Goal: Transaction & Acquisition: Purchase product/service

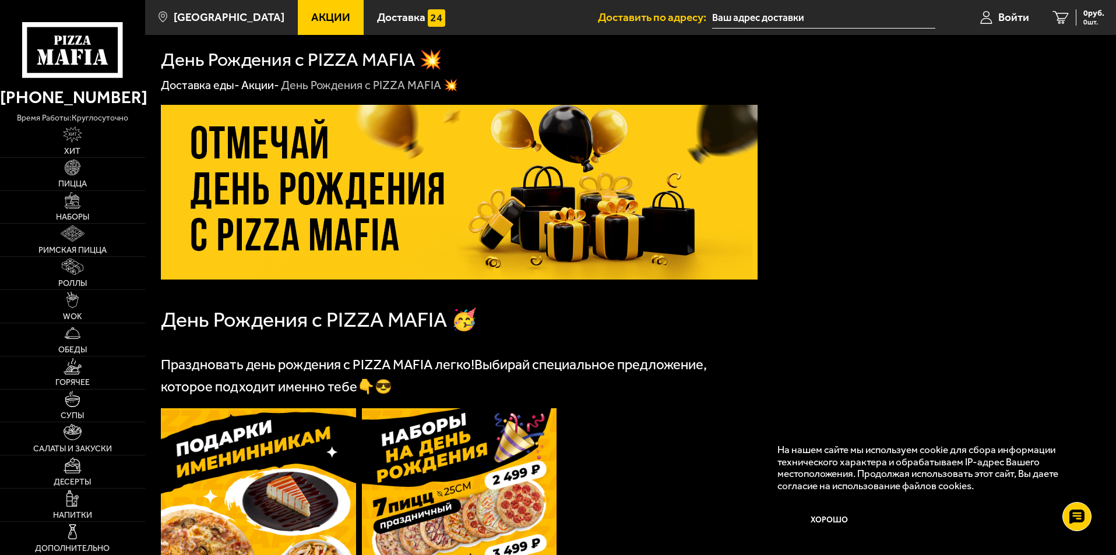
click at [312, 16] on span "Акции" at bounding box center [330, 17] width 39 height 11
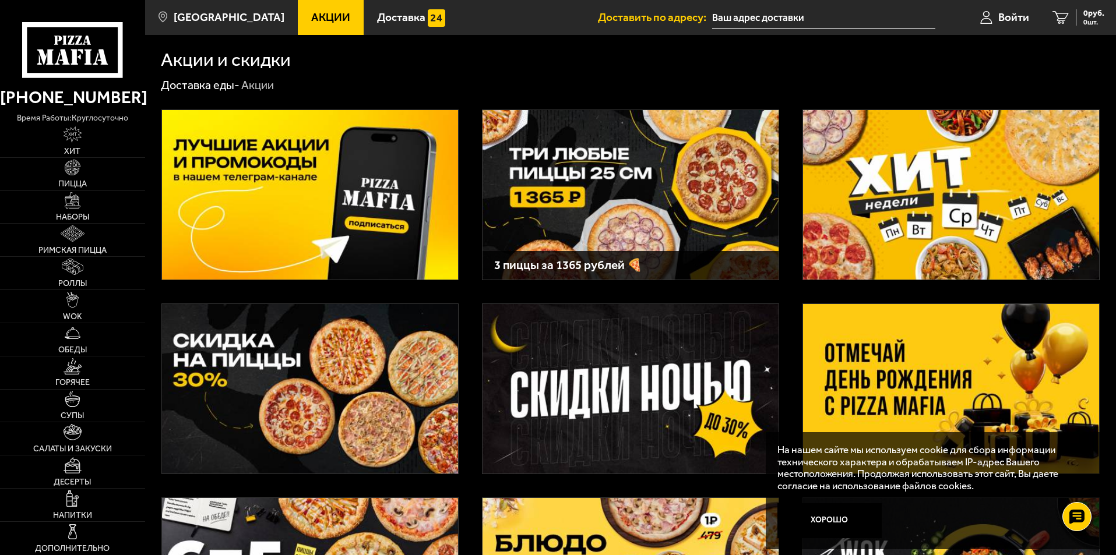
click at [335, 361] on img at bounding box center [310, 389] width 296 height 170
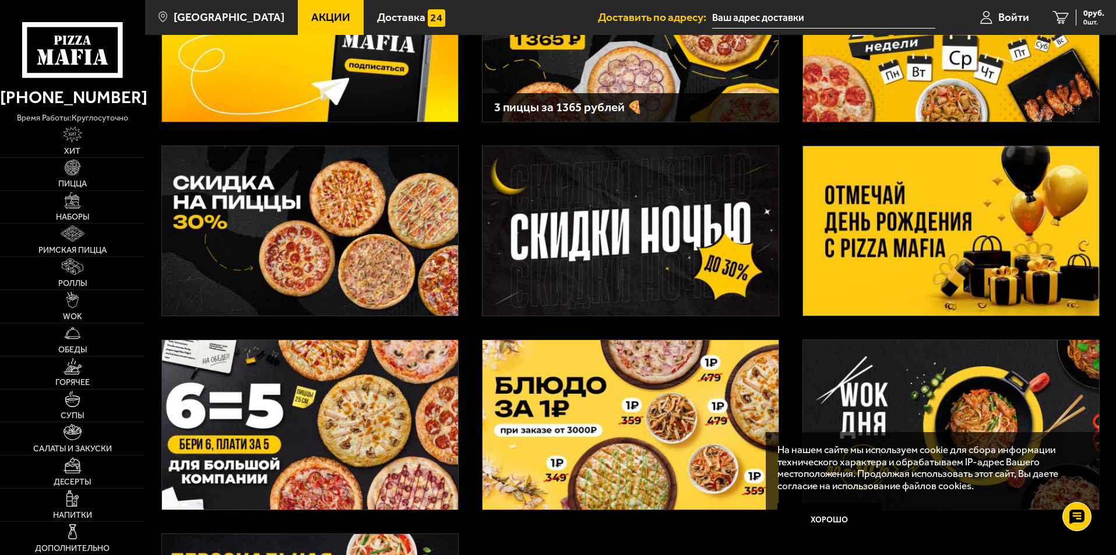
scroll to position [291, 0]
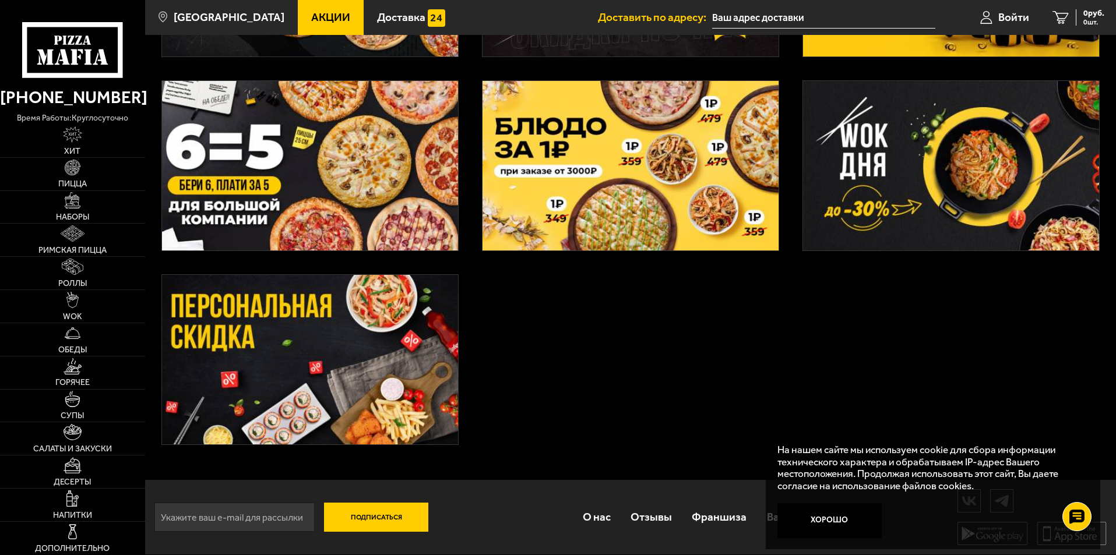
click at [325, 199] on img at bounding box center [310, 166] width 296 height 170
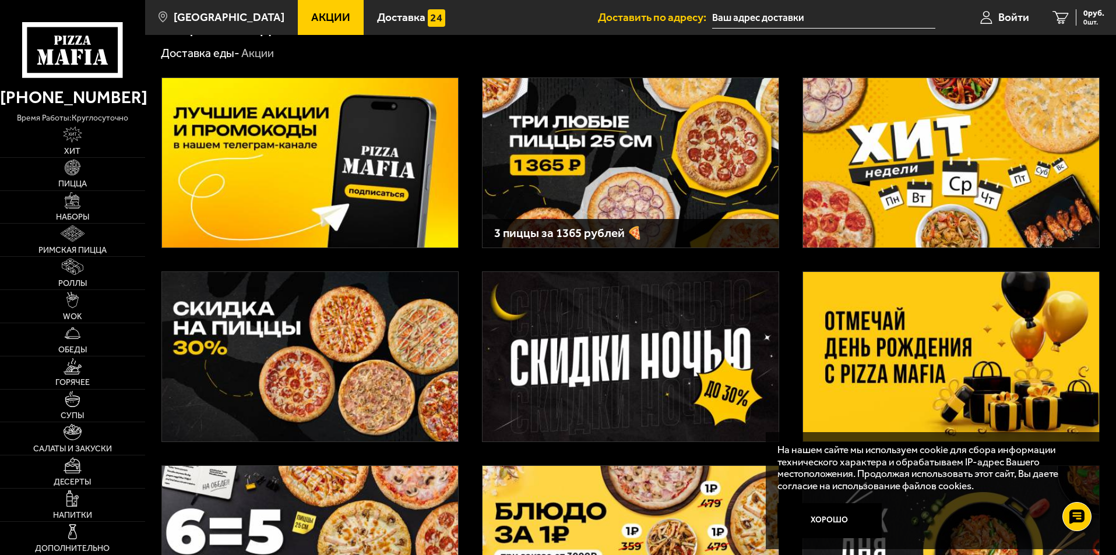
scroll to position [12, 0]
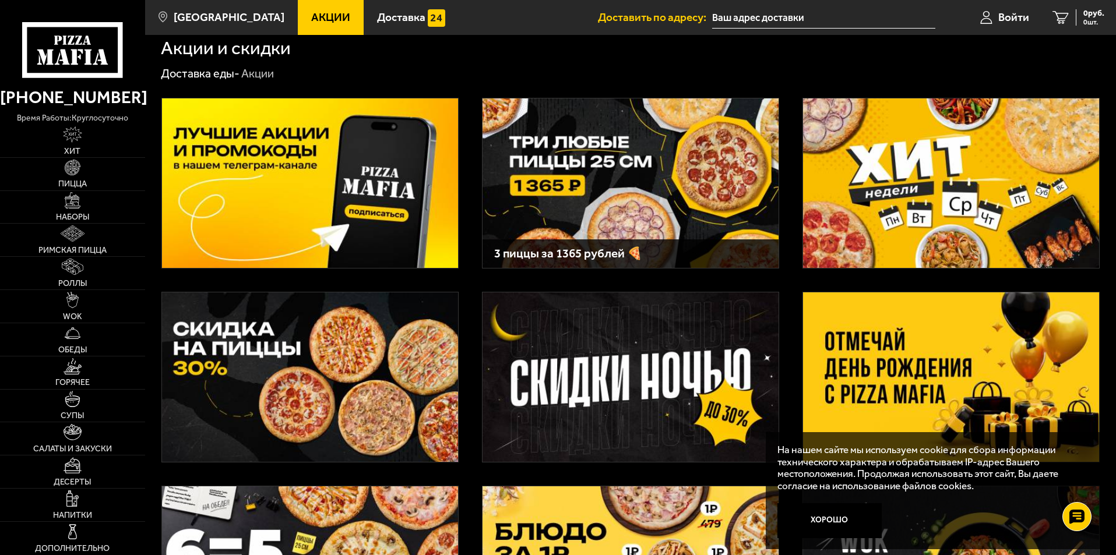
click at [876, 233] on img at bounding box center [951, 184] width 296 height 170
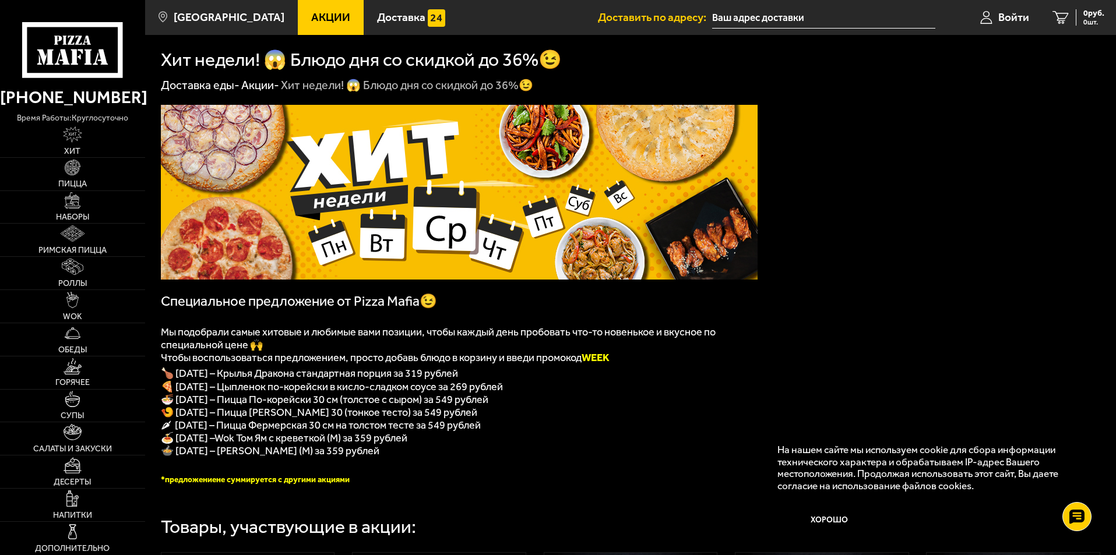
scroll to position [12, 0]
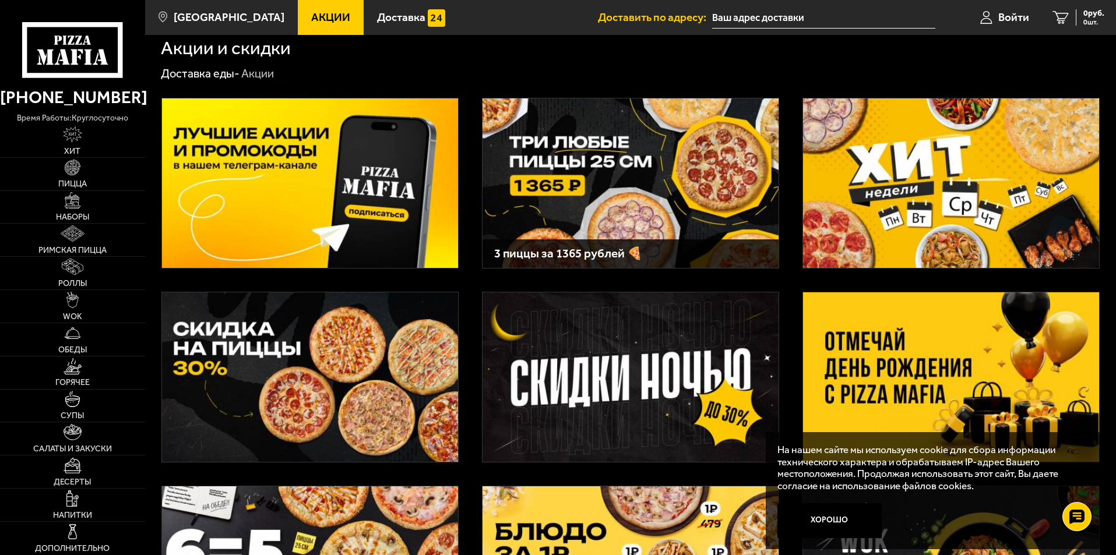
click at [889, 327] on img at bounding box center [951, 378] width 296 height 170
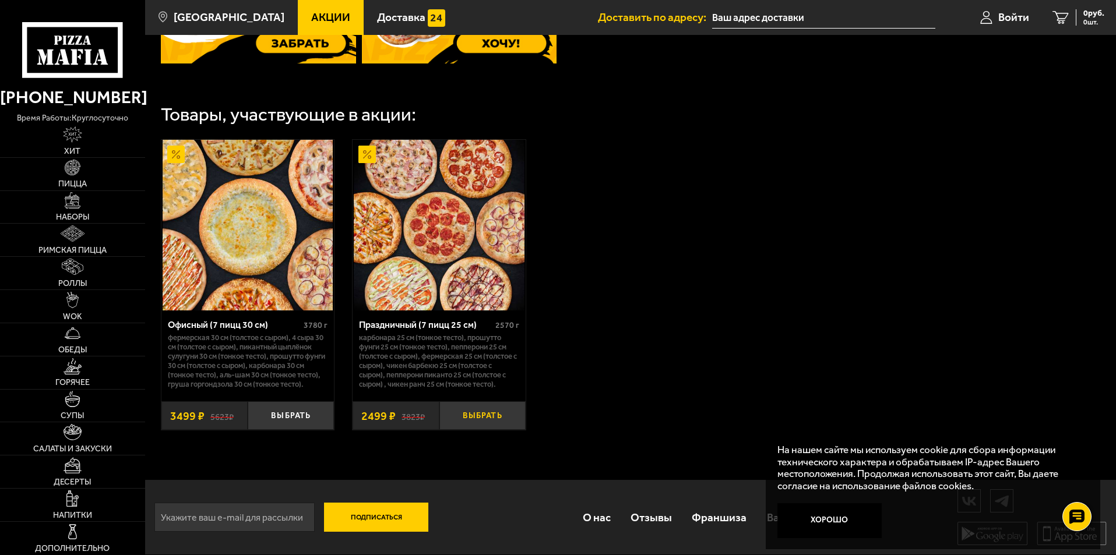
scroll to position [618, 0]
click at [296, 416] on button "Выбрать" at bounding box center [291, 416] width 86 height 29
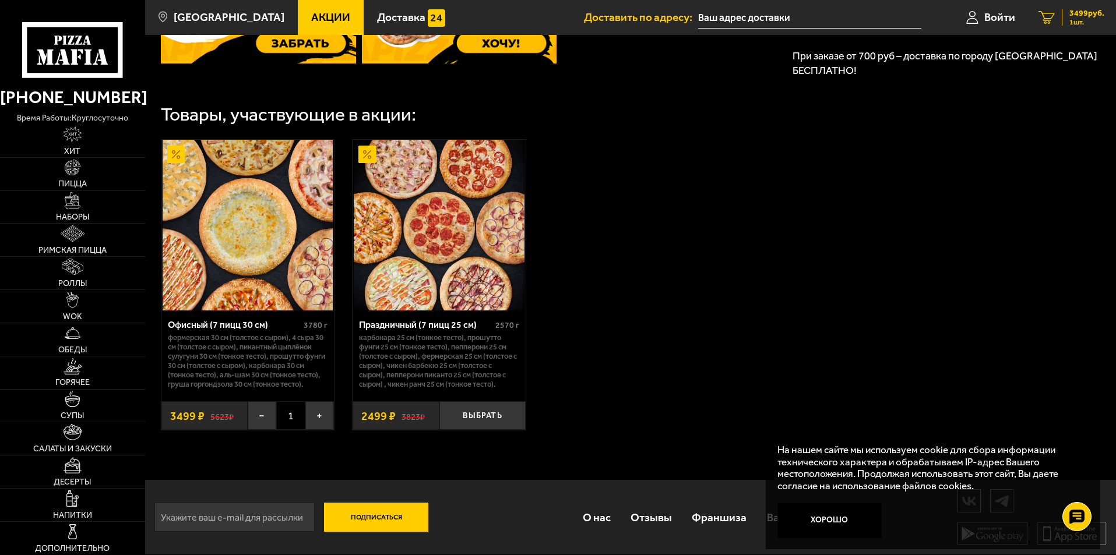
click at [1081, 12] on span "3499 руб." at bounding box center [1087, 13] width 35 height 8
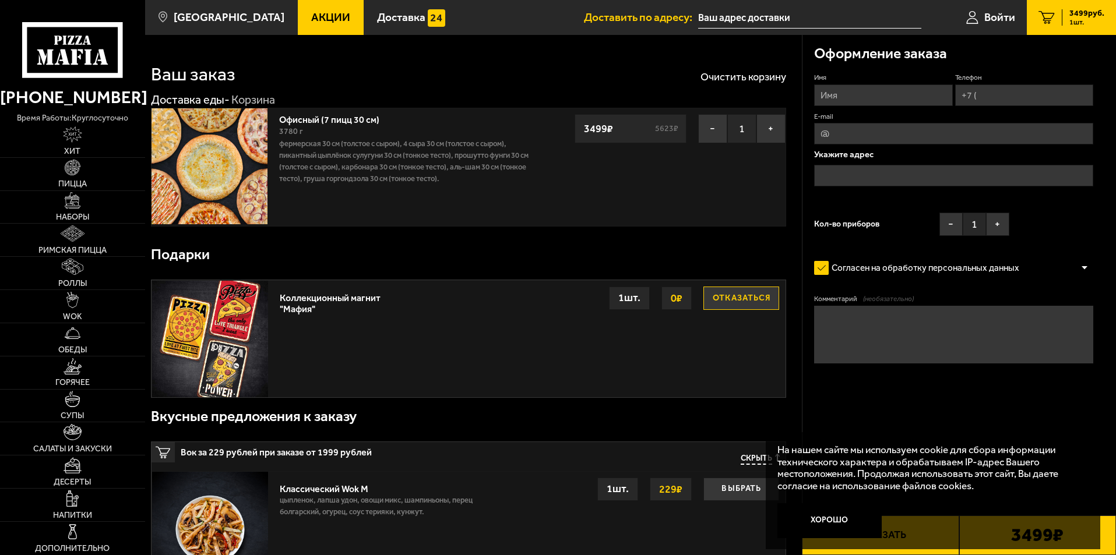
click at [821, 269] on label "Согласен на обработку персональных данных" at bounding box center [922, 267] width 217 height 23
click at [0, 0] on input "Согласен на обработку персональных данных" at bounding box center [0, 0] width 0 height 0
click at [298, 10] on link "Акции" at bounding box center [331, 17] width 66 height 35
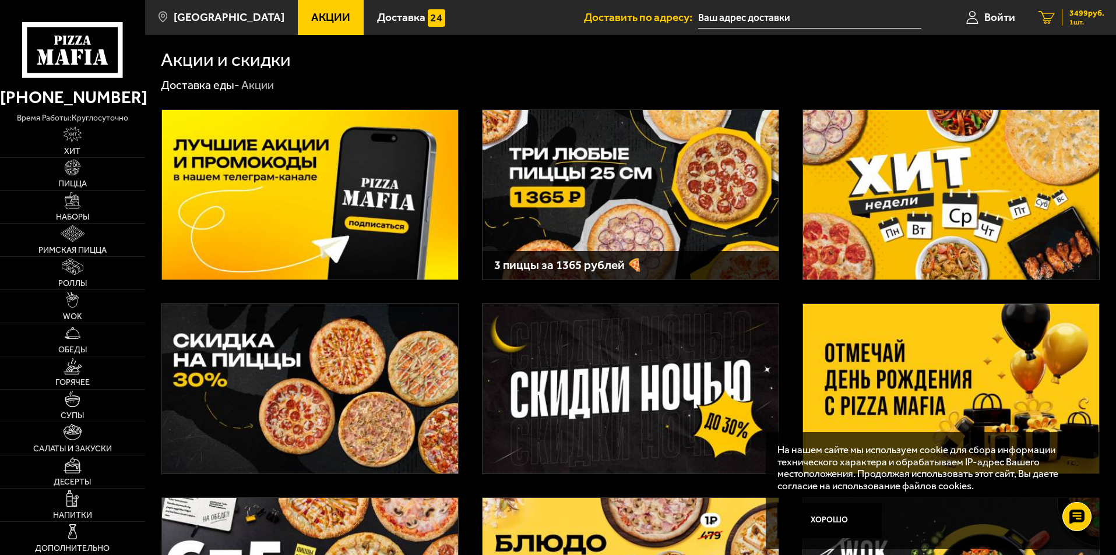
click at [1068, 17] on div "3499 руб. 1 шт." at bounding box center [1083, 17] width 43 height 16
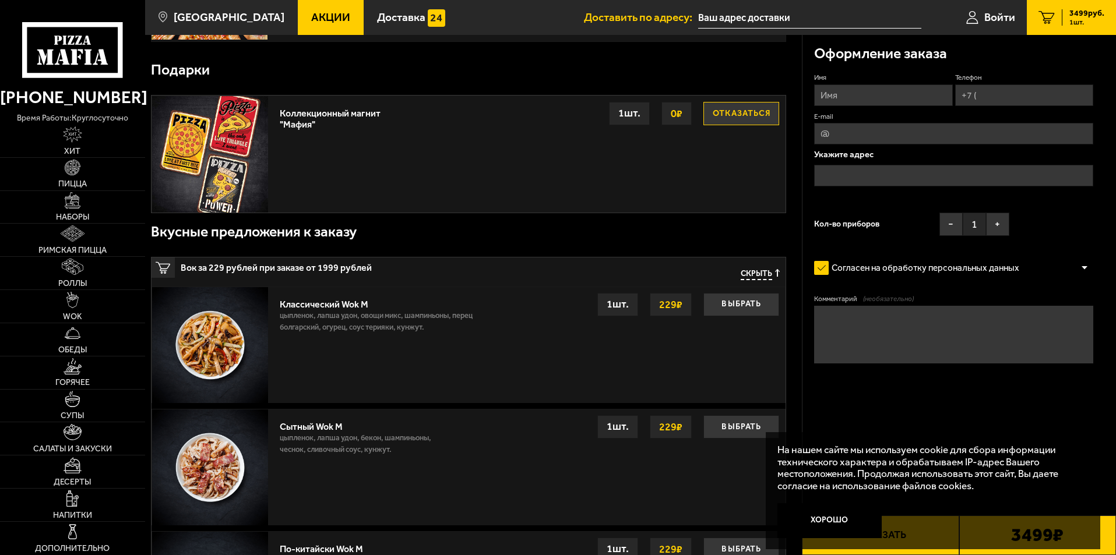
scroll to position [233, 0]
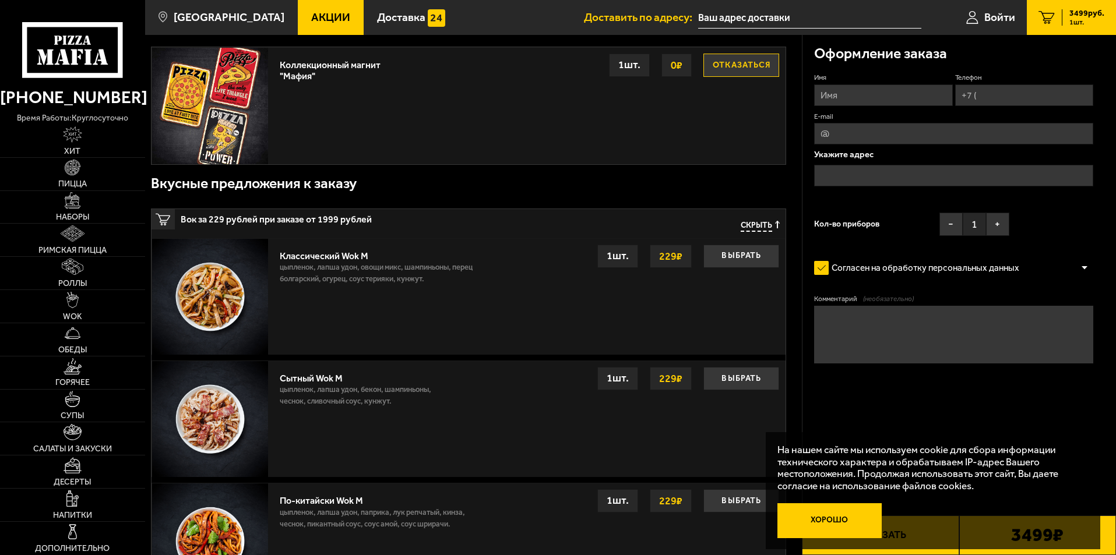
click at [850, 525] on button "Хорошо" at bounding box center [830, 521] width 105 height 35
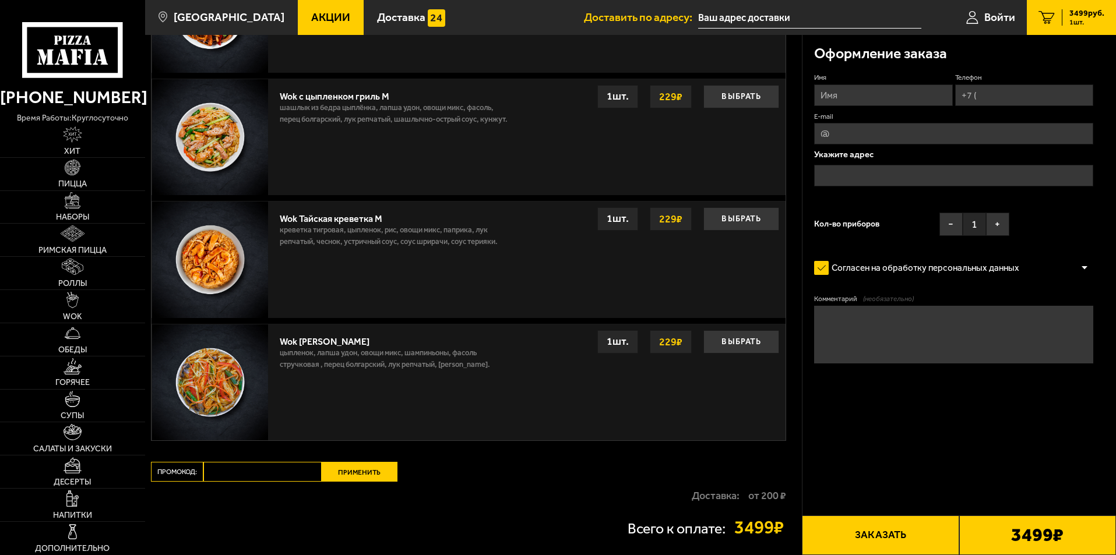
scroll to position [637, 0]
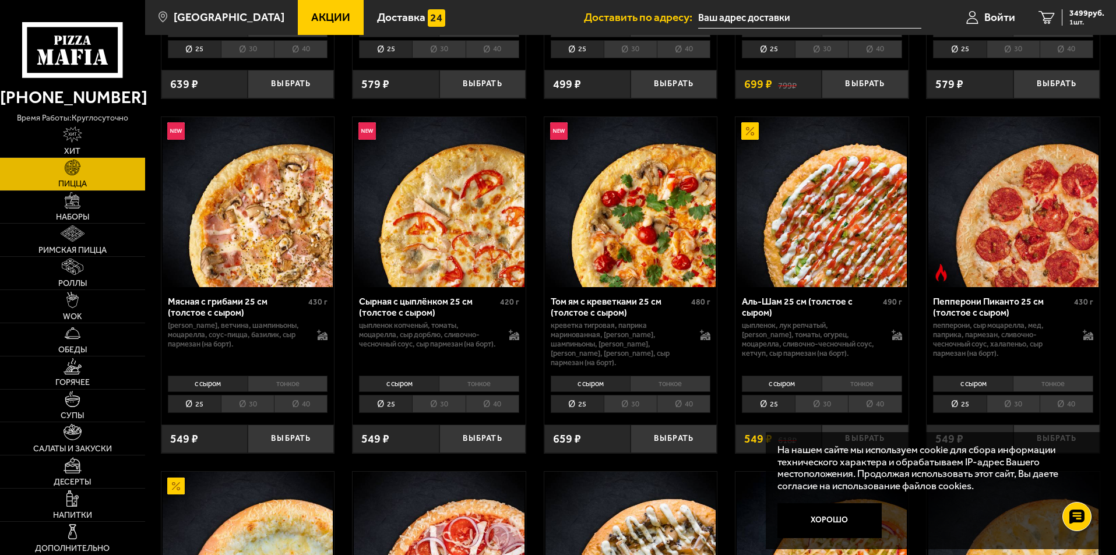
scroll to position [350, 0]
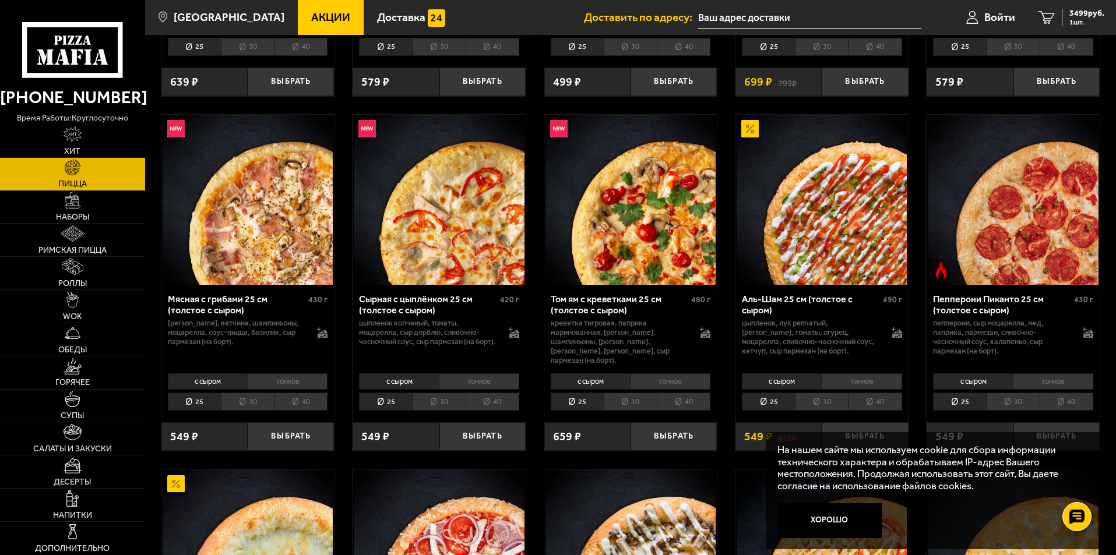
click at [815, 218] on img at bounding box center [822, 200] width 170 height 170
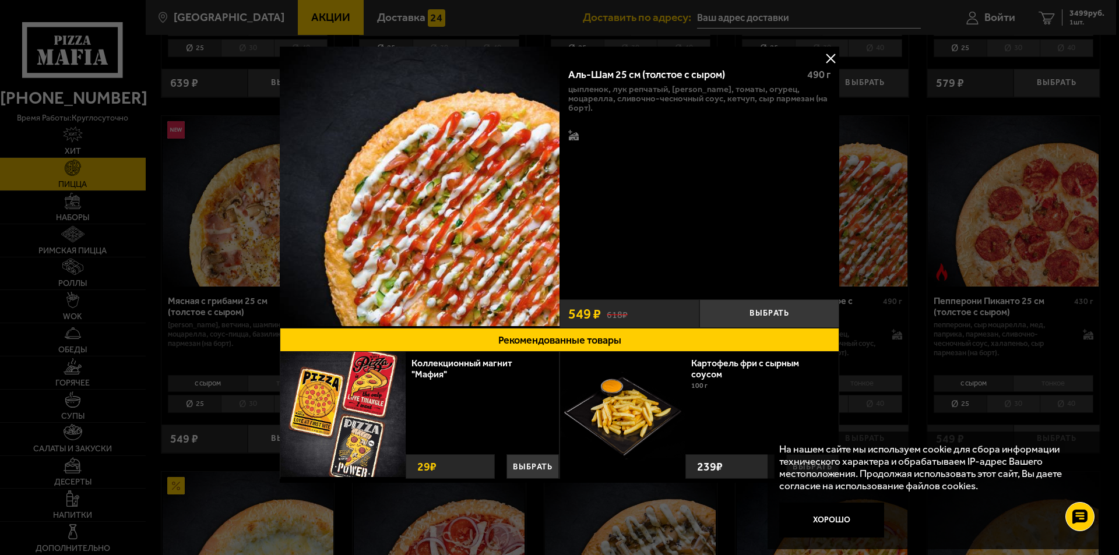
click at [831, 59] on button at bounding box center [830, 58] width 17 height 17
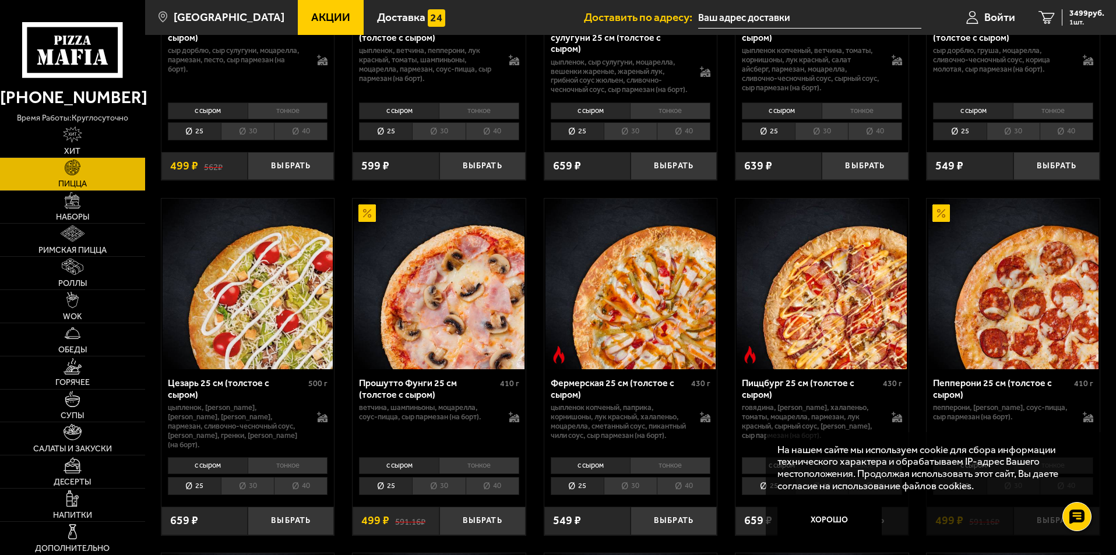
scroll to position [991, 0]
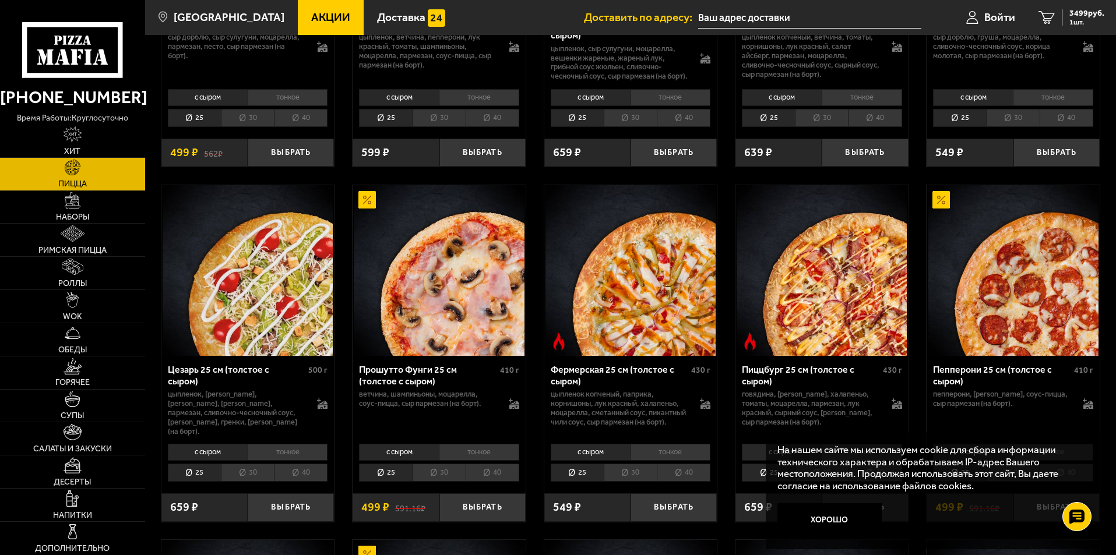
click at [311, 16] on span "Акции" at bounding box center [330, 17] width 39 height 11
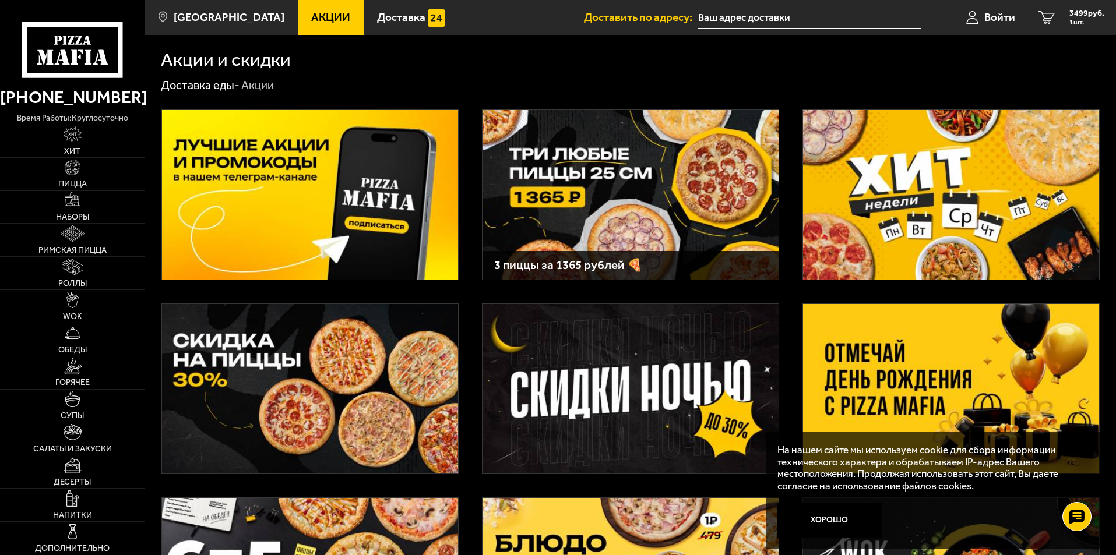
click at [908, 175] on img at bounding box center [951, 195] width 296 height 170
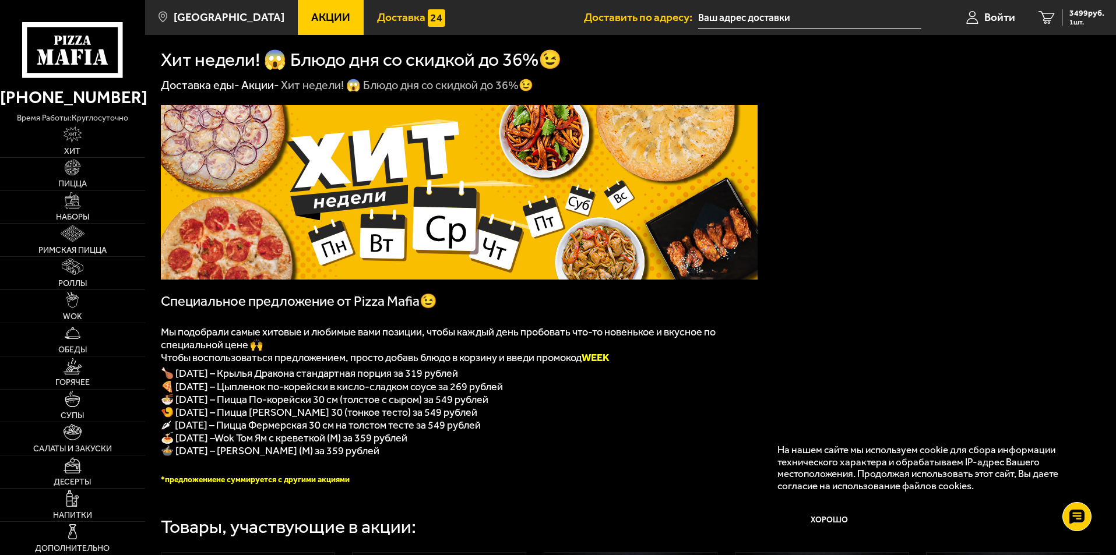
click at [389, 23] on span "Доставка" at bounding box center [401, 17] width 48 height 11
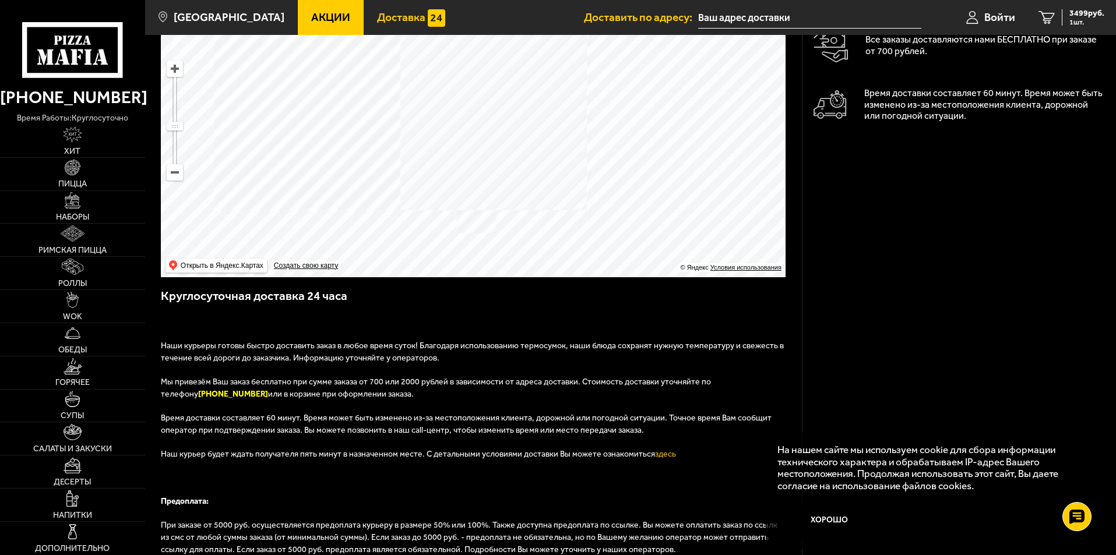
scroll to position [233, 0]
